Goal: Check status: Check status

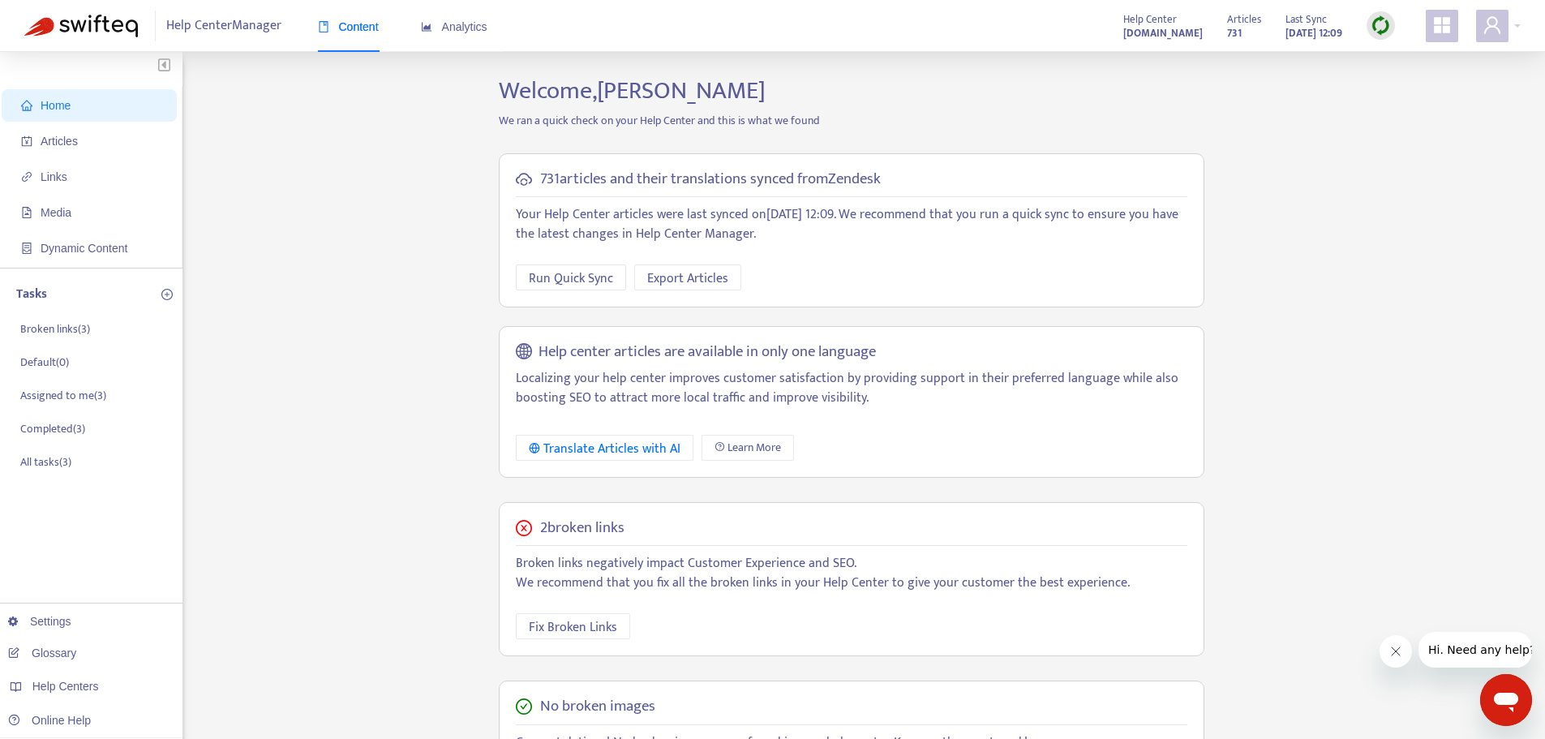
click at [1431, 33] on span at bounding box center [1442, 26] width 32 height 32
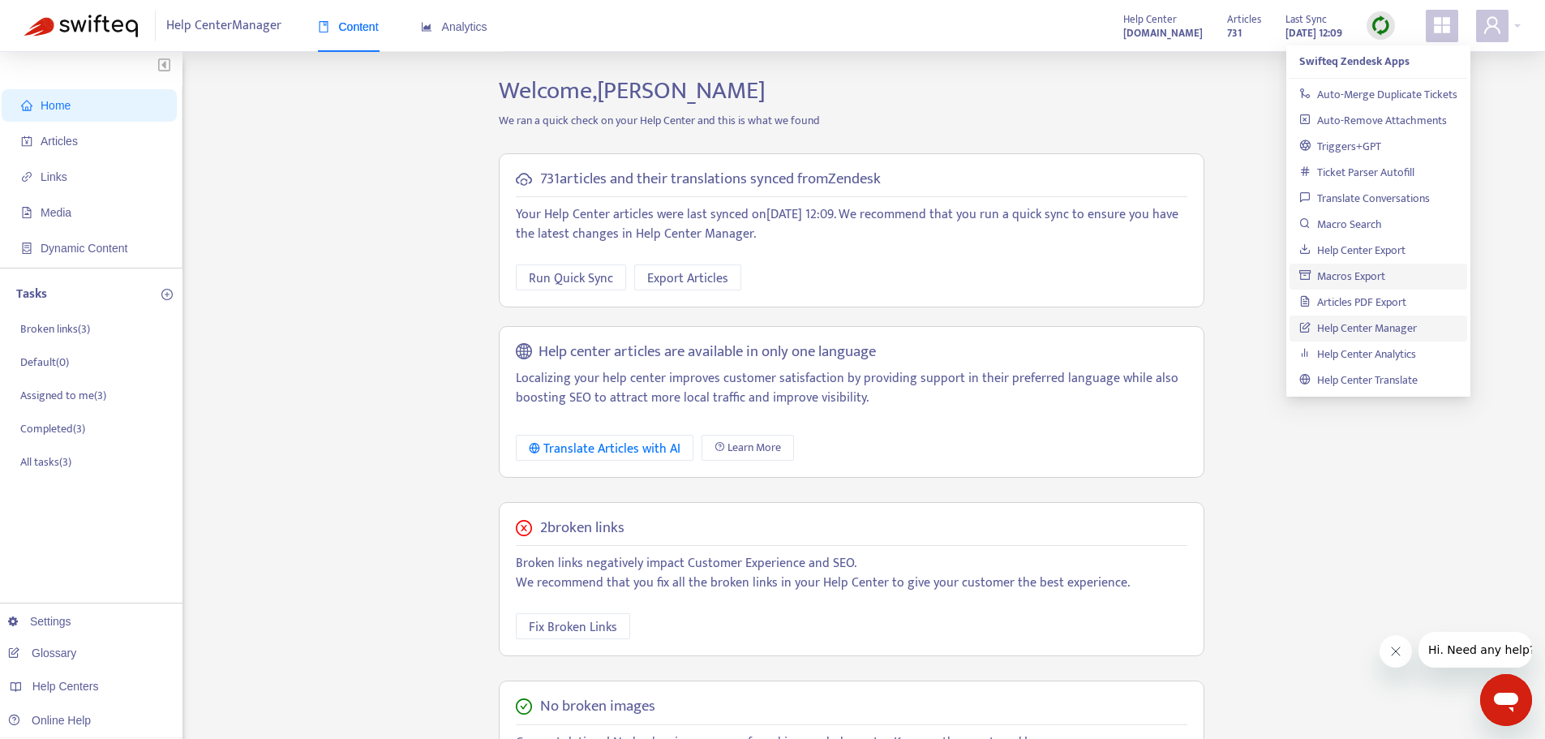
click at [1358, 275] on link "Macros Export" at bounding box center [1343, 276] width 86 height 19
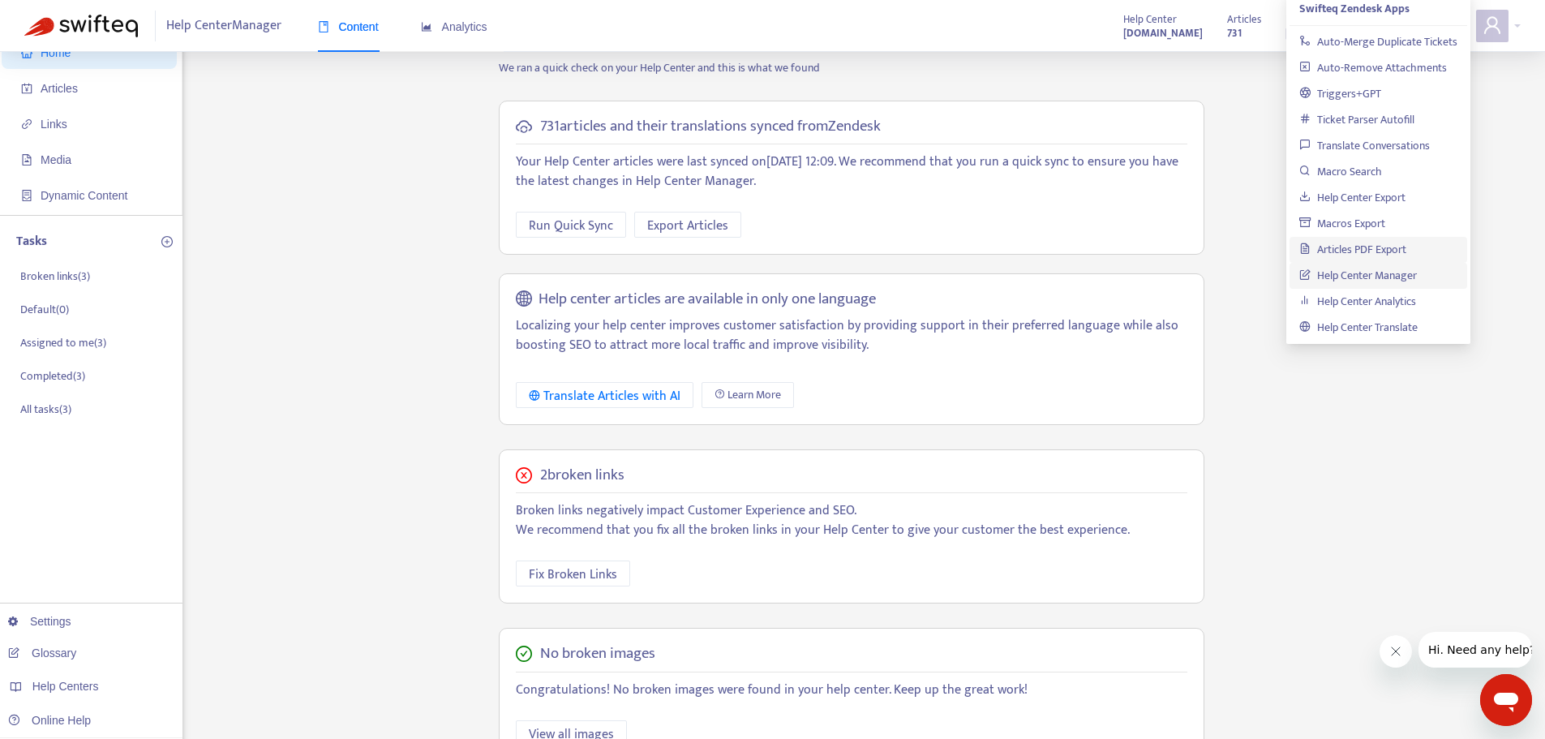
scroll to position [81, 0]
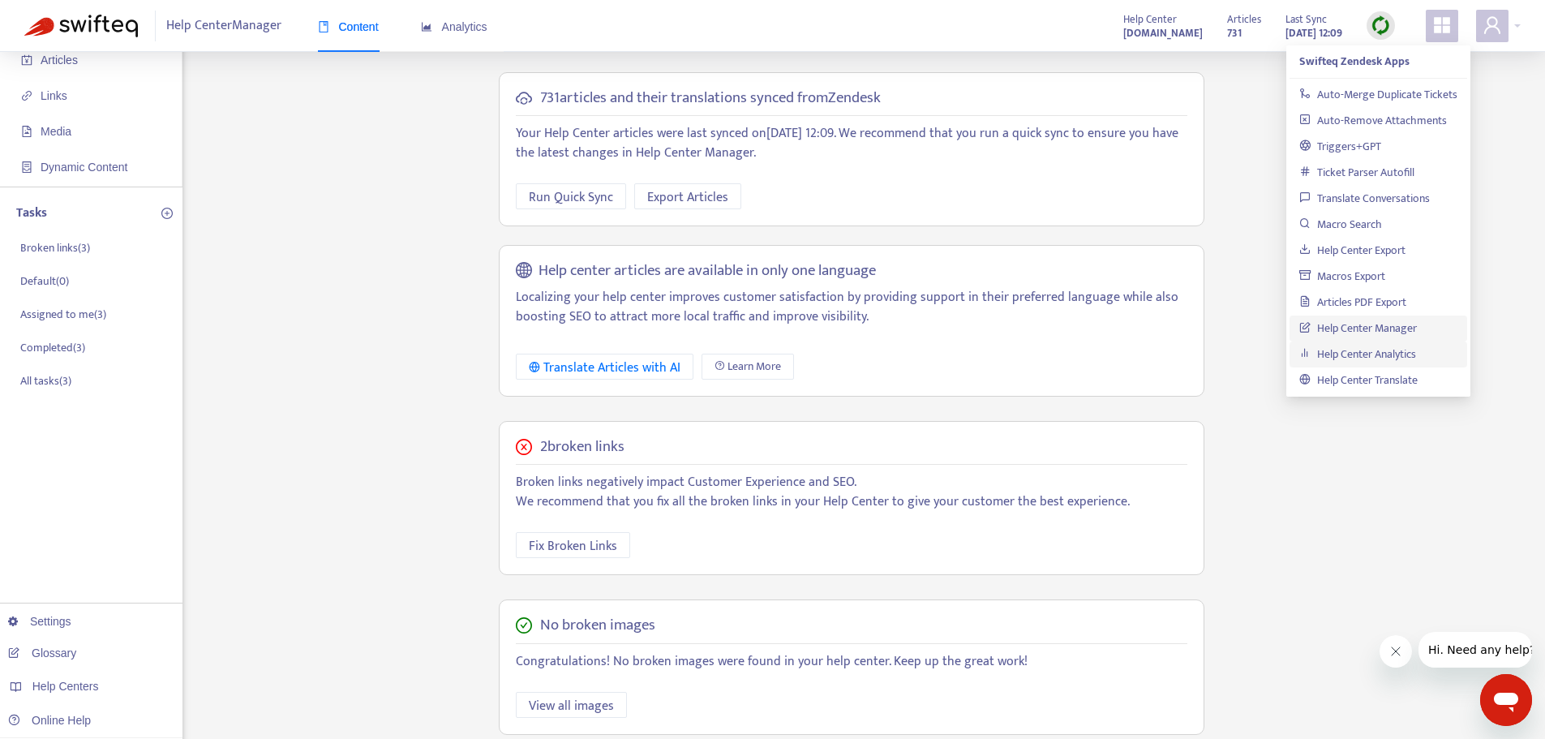
click at [1385, 358] on link "Help Center Analytics" at bounding box center [1358, 354] width 117 height 19
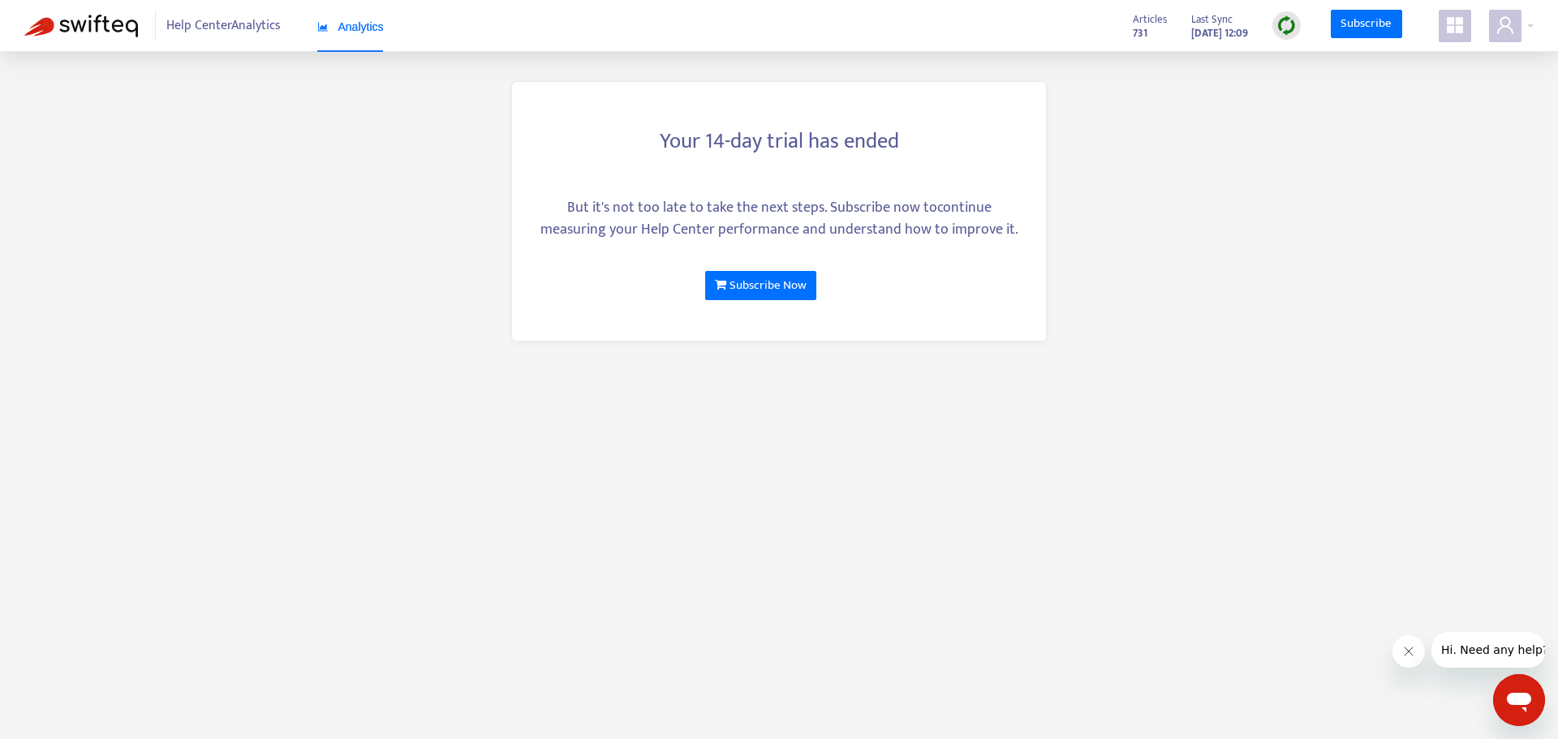
click at [335, 27] on span "Analytics" at bounding box center [350, 26] width 67 height 13
click at [230, 33] on span "Help Center Analytics" at bounding box center [223, 26] width 114 height 31
click at [1455, 27] on icon "appstore" at bounding box center [1454, 24] width 19 height 19
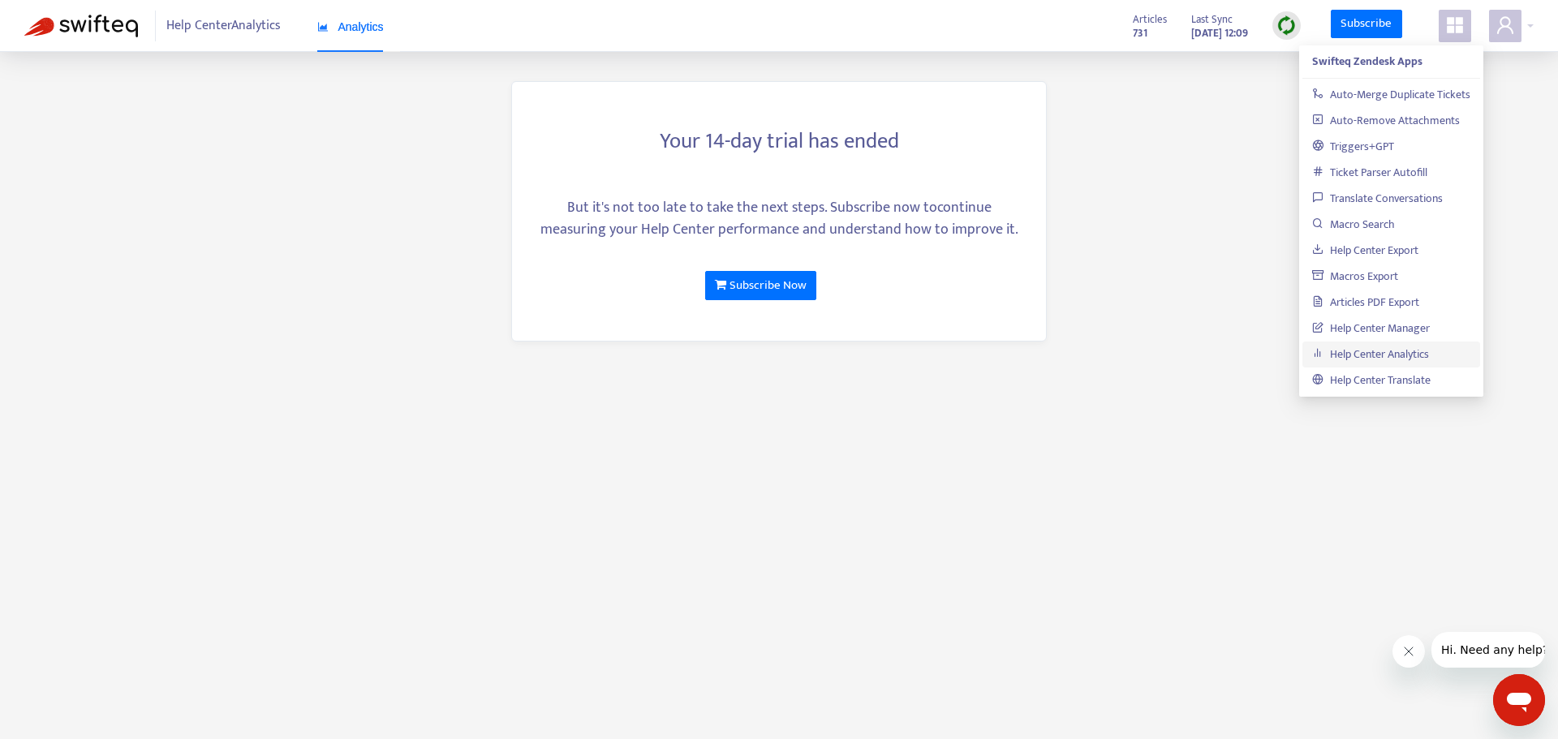
click at [1386, 352] on link "Help Center Analytics" at bounding box center [1370, 354] width 117 height 19
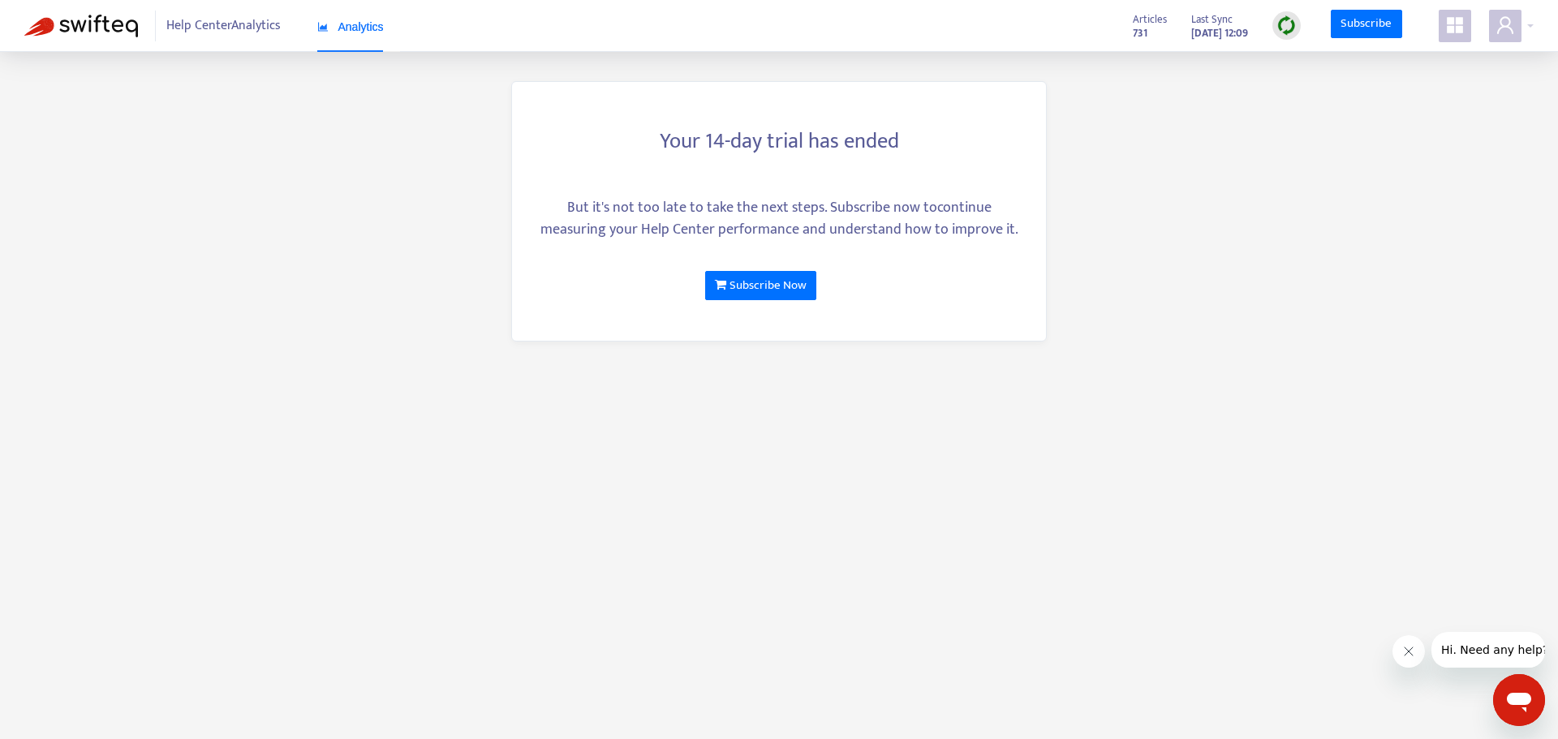
click at [1280, 129] on main "Your 14-day trial has ended But it's not too late to take the next steps. Subsc…" at bounding box center [779, 369] width 1558 height 739
click at [349, 31] on span "Analytics" at bounding box center [350, 26] width 67 height 13
